Goal: Obtain resource: Obtain resource

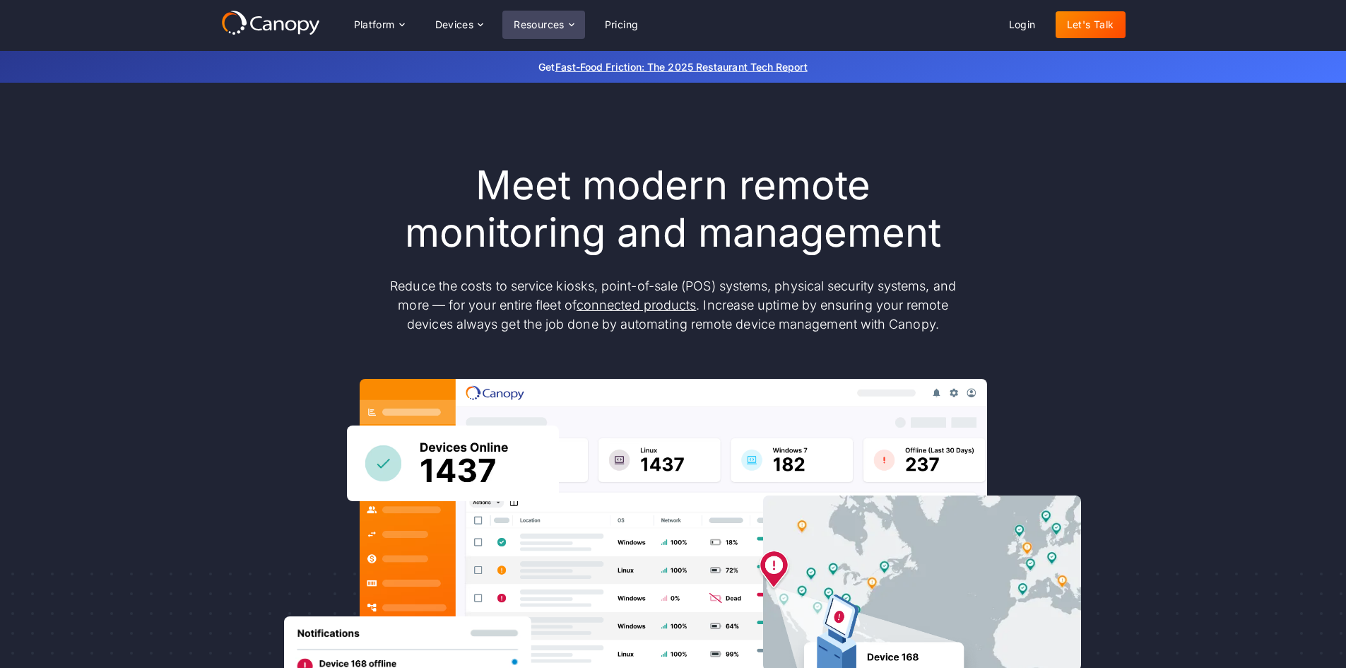
click at [556, 24] on div "Resources" at bounding box center [539, 25] width 51 height 10
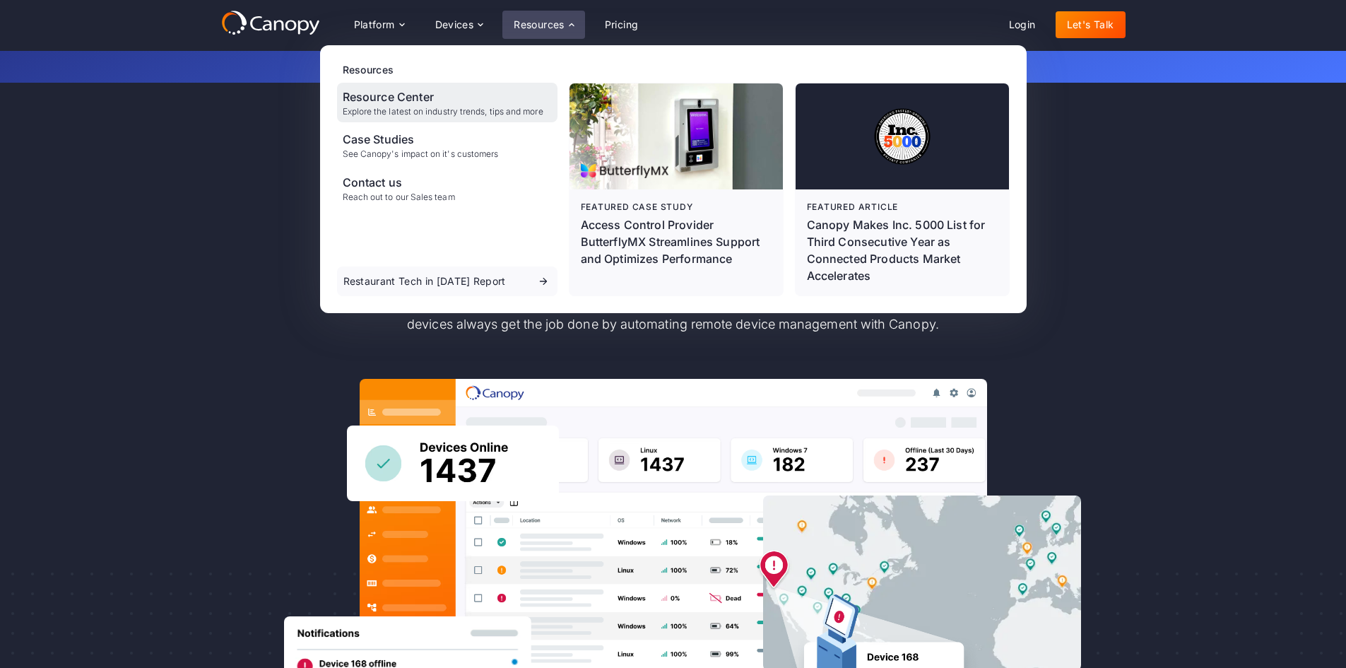
click at [444, 103] on div "Resource Center" at bounding box center [443, 96] width 201 height 17
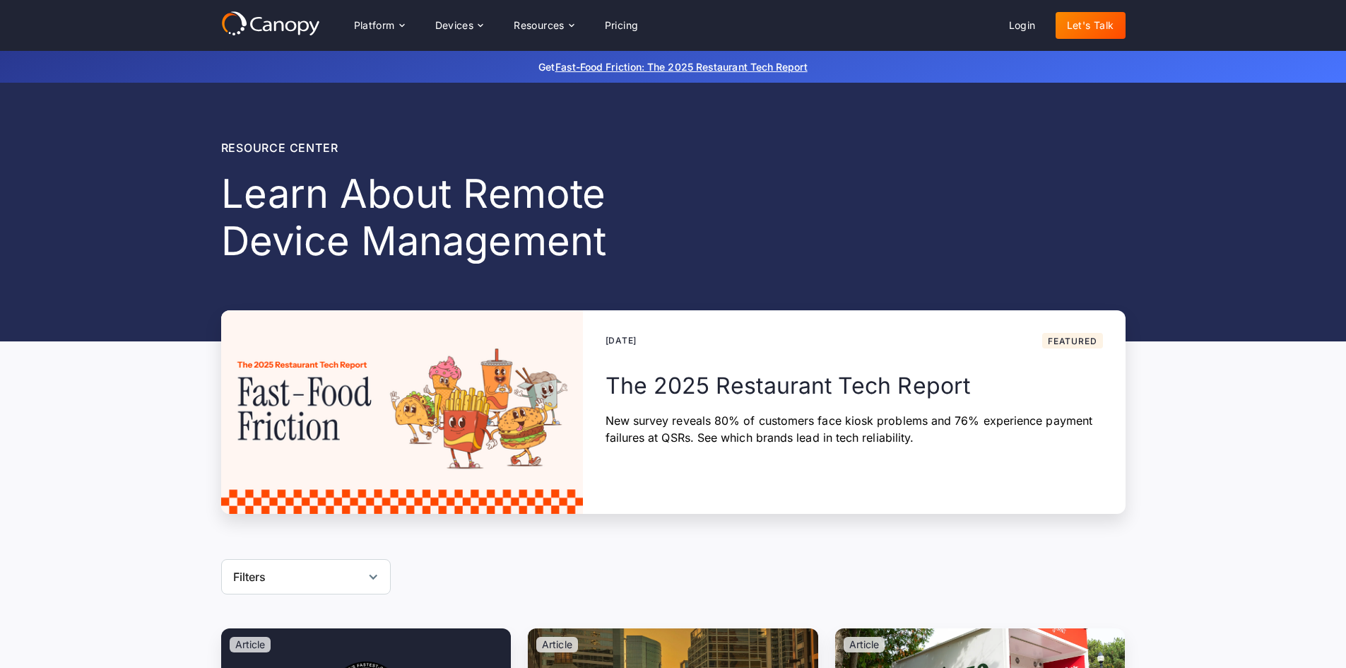
scroll to position [283, 0]
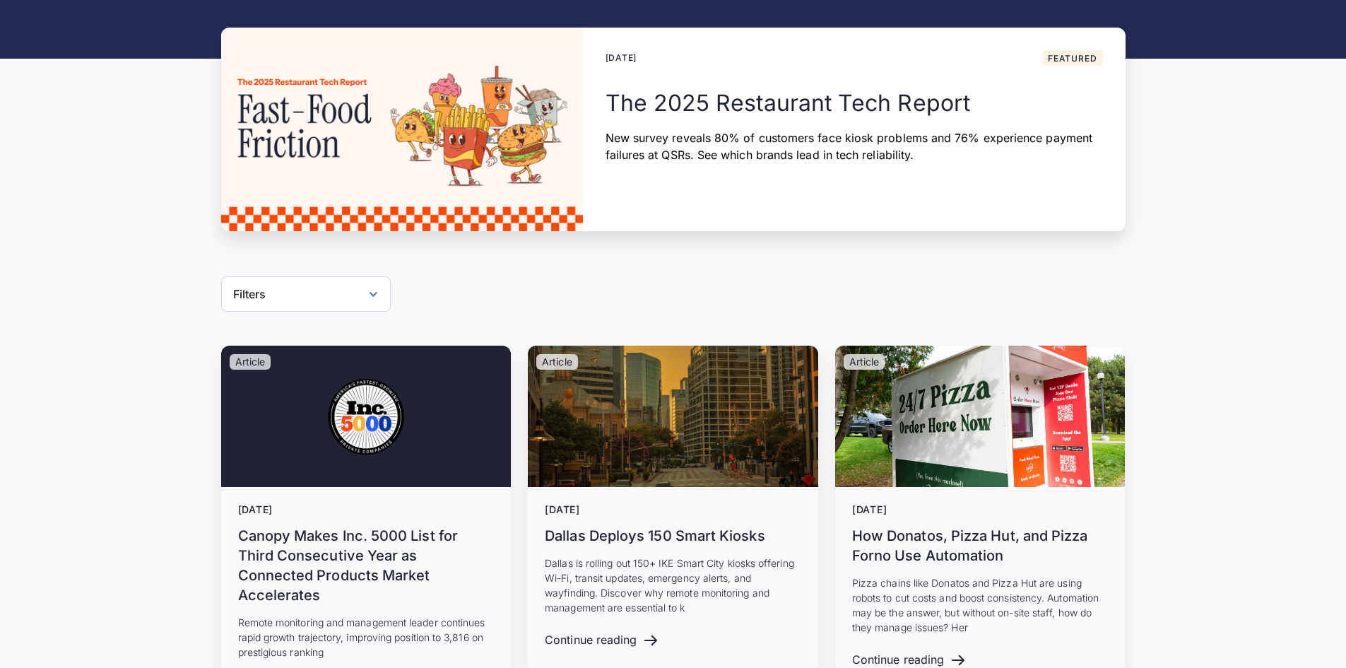
click at [298, 302] on div "Filters" at bounding box center [306, 293] width 170 height 35
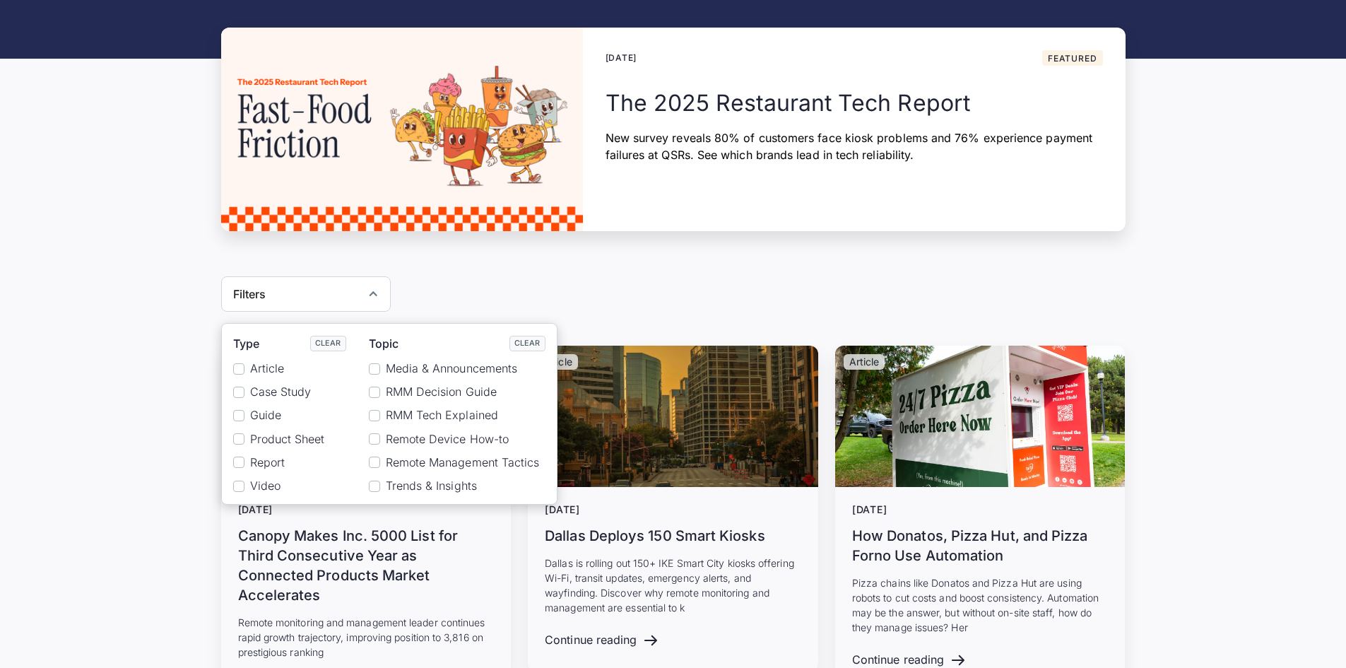
click at [289, 439] on span "Product Sheet" at bounding box center [287, 438] width 75 height 13
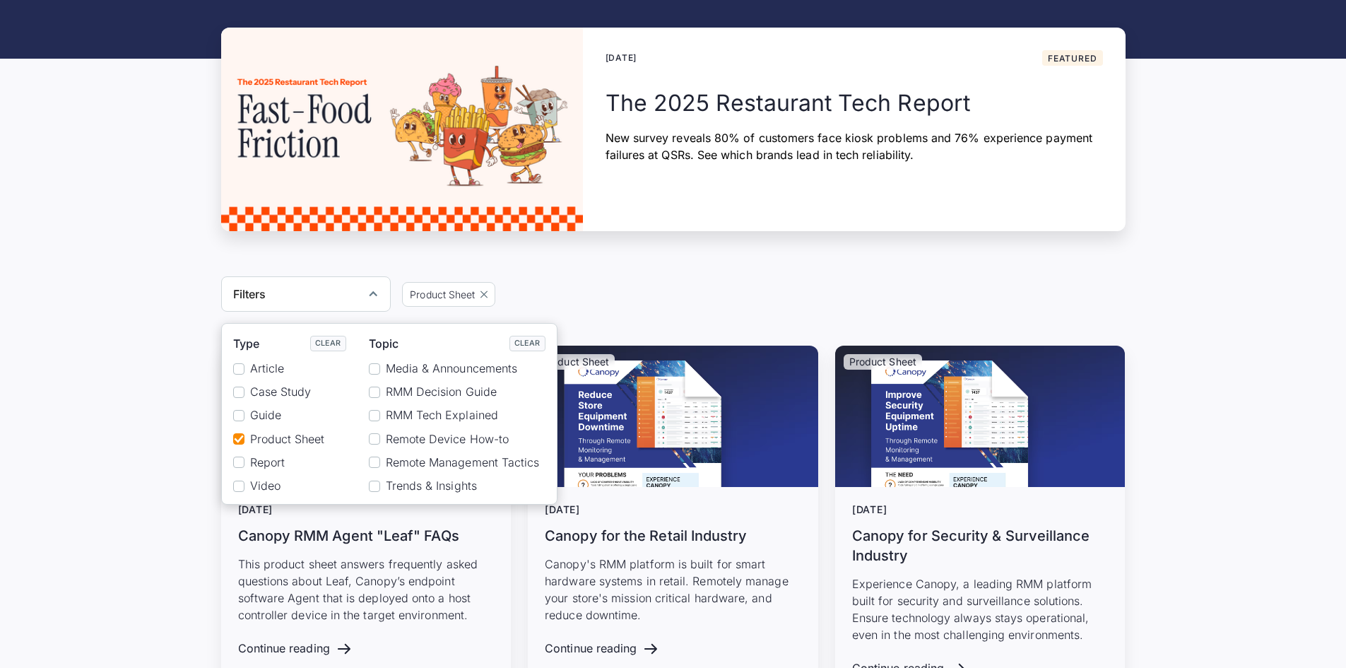
click at [123, 346] on div "Product Sheet February 16, 2024 Canopy RMM Agent "Leaf" FAQs This product sheet…" at bounding box center [673, 574] width 1346 height 456
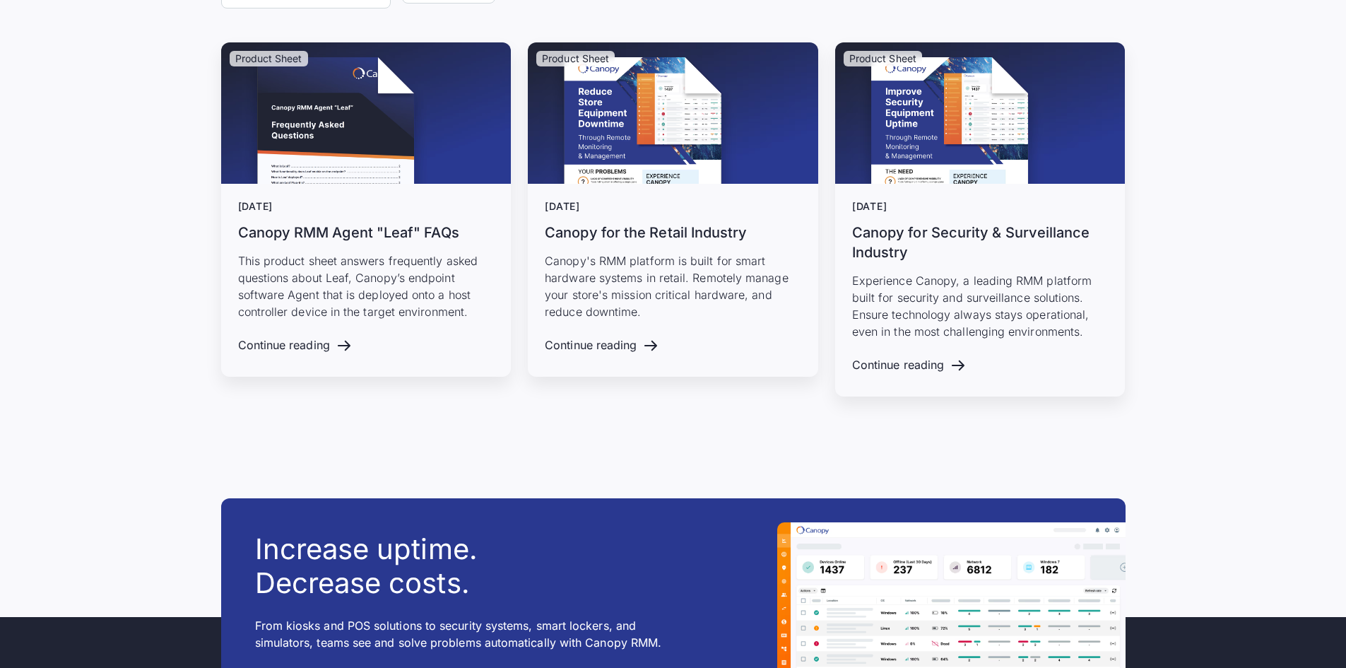
scroll to position [636, 0]
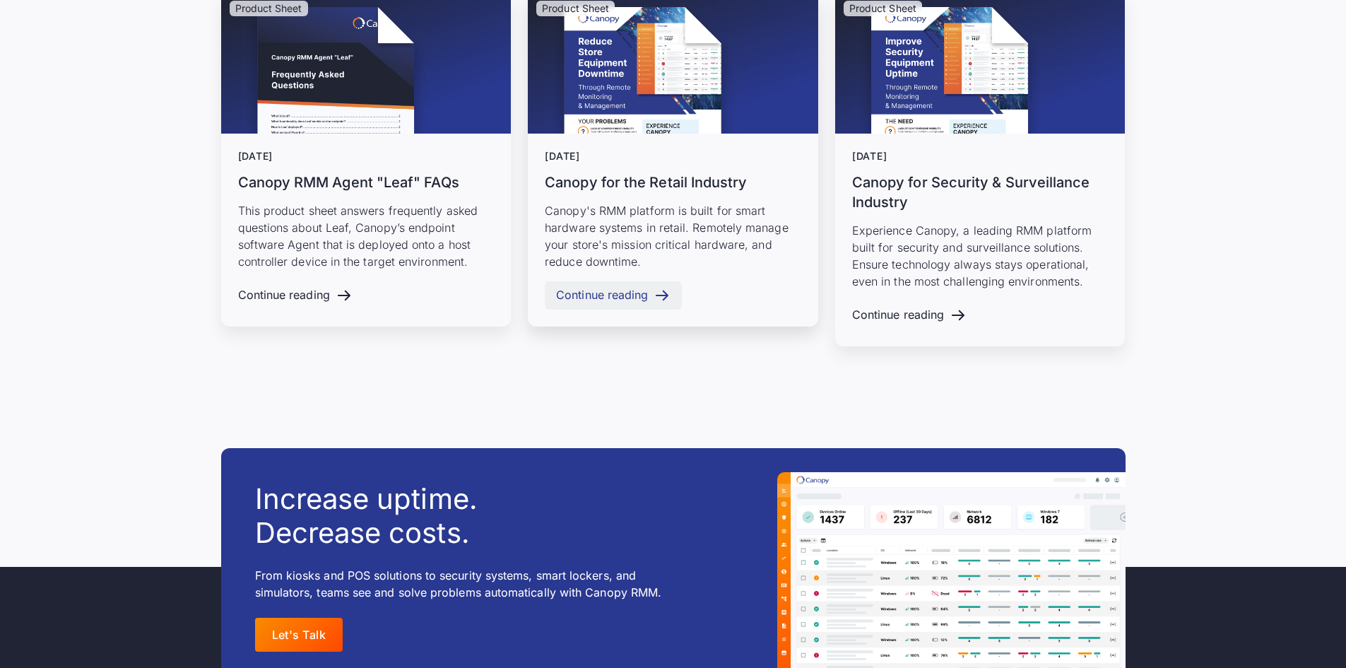
click at [604, 289] on div "Continue reading" at bounding box center [602, 294] width 92 height 13
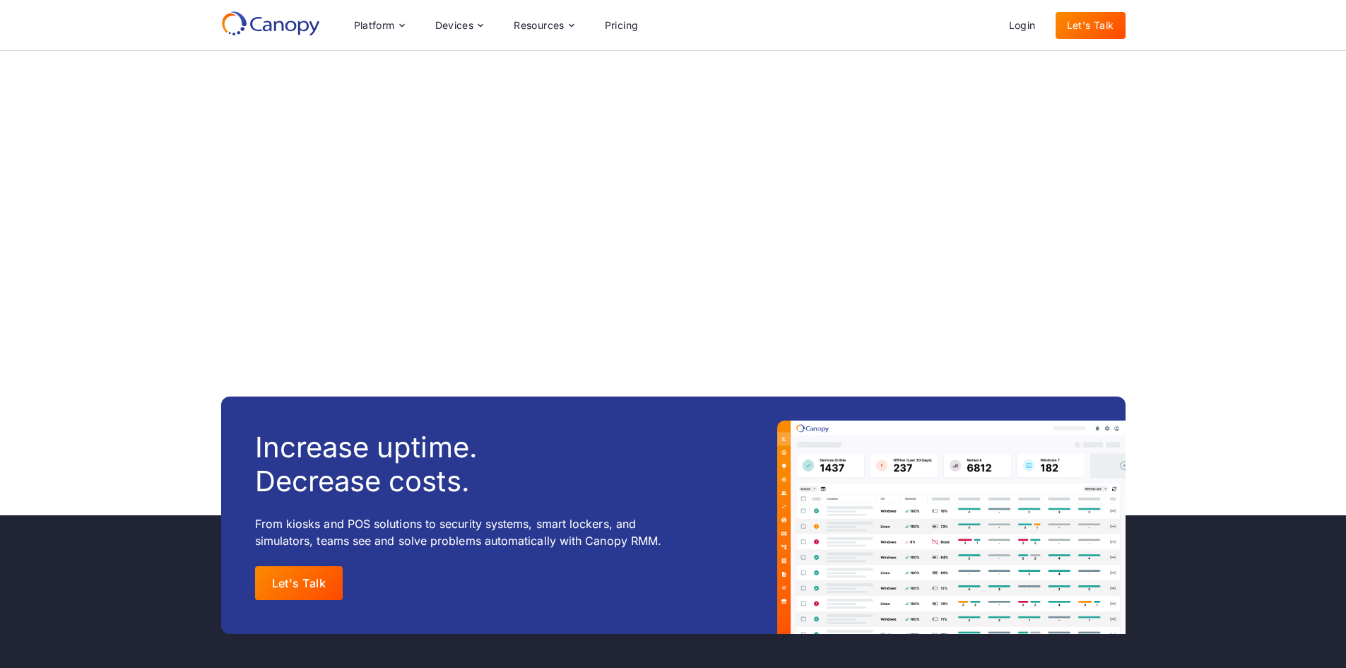
scroll to position [919, 0]
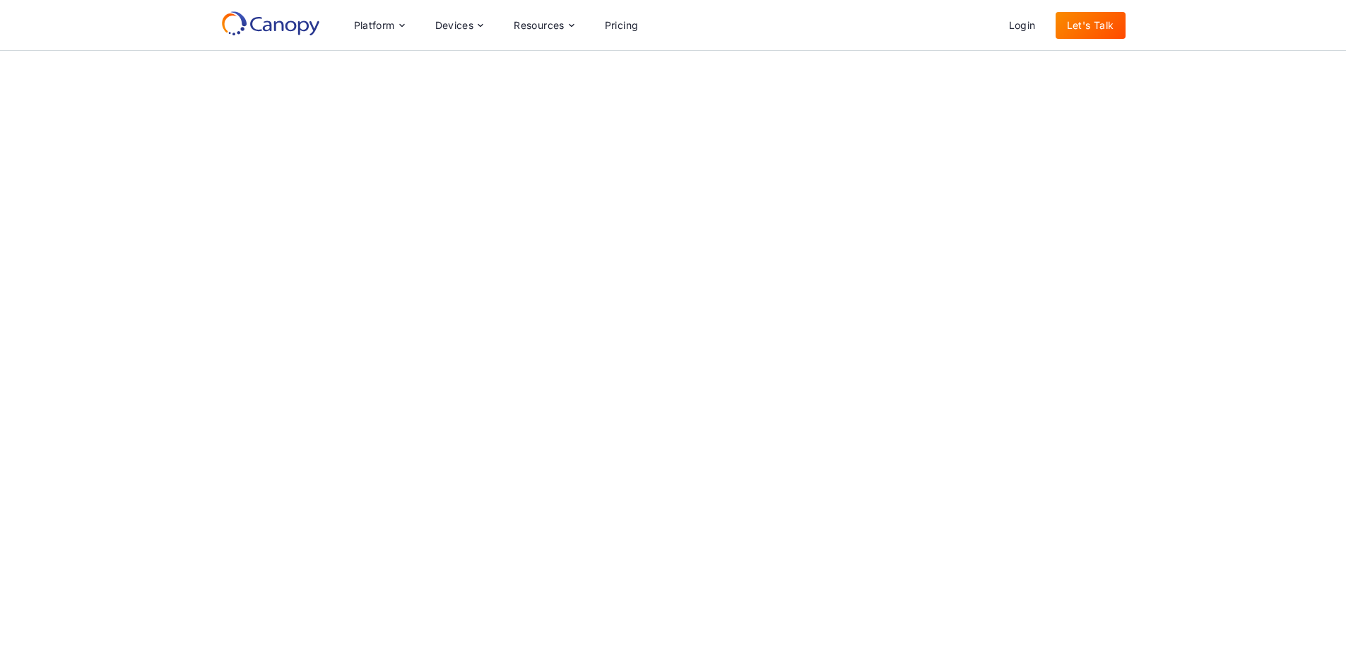
click at [1109, 297] on div "Automated Self-Healin g – Automate remote actions and support workflows to sign…" at bounding box center [673, 37] width 1346 height 1267
